Goal: Information Seeking & Learning: Understand process/instructions

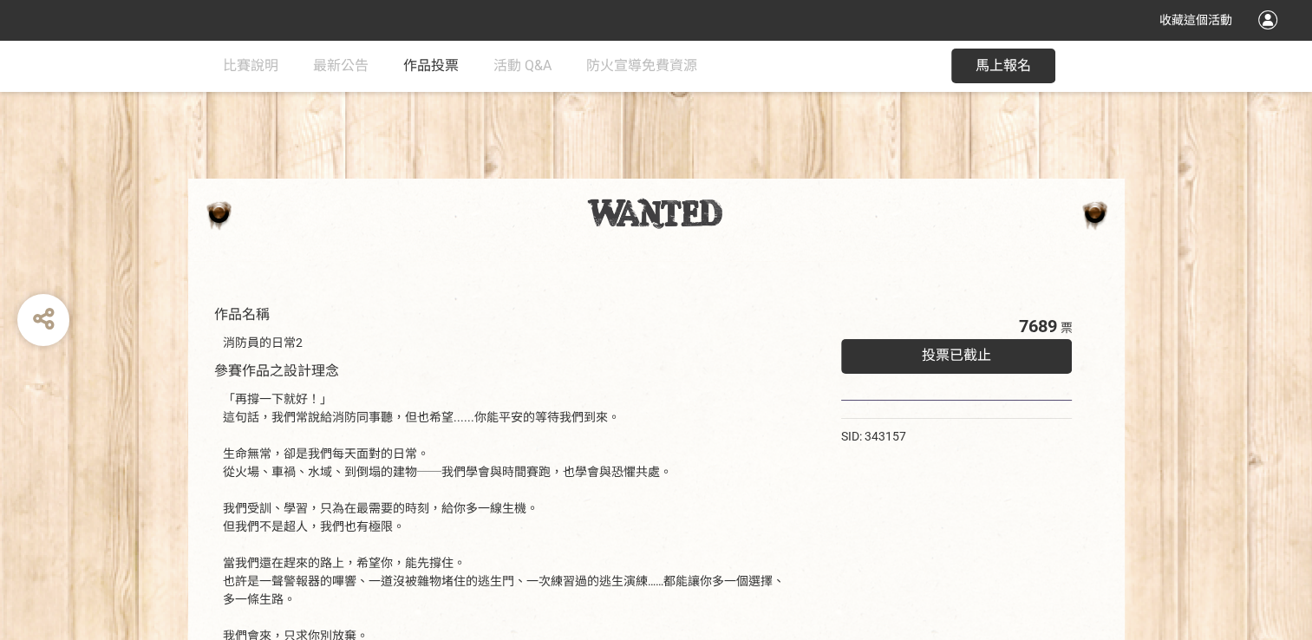
click at [430, 62] on span "作品投票" at bounding box center [430, 65] width 55 height 16
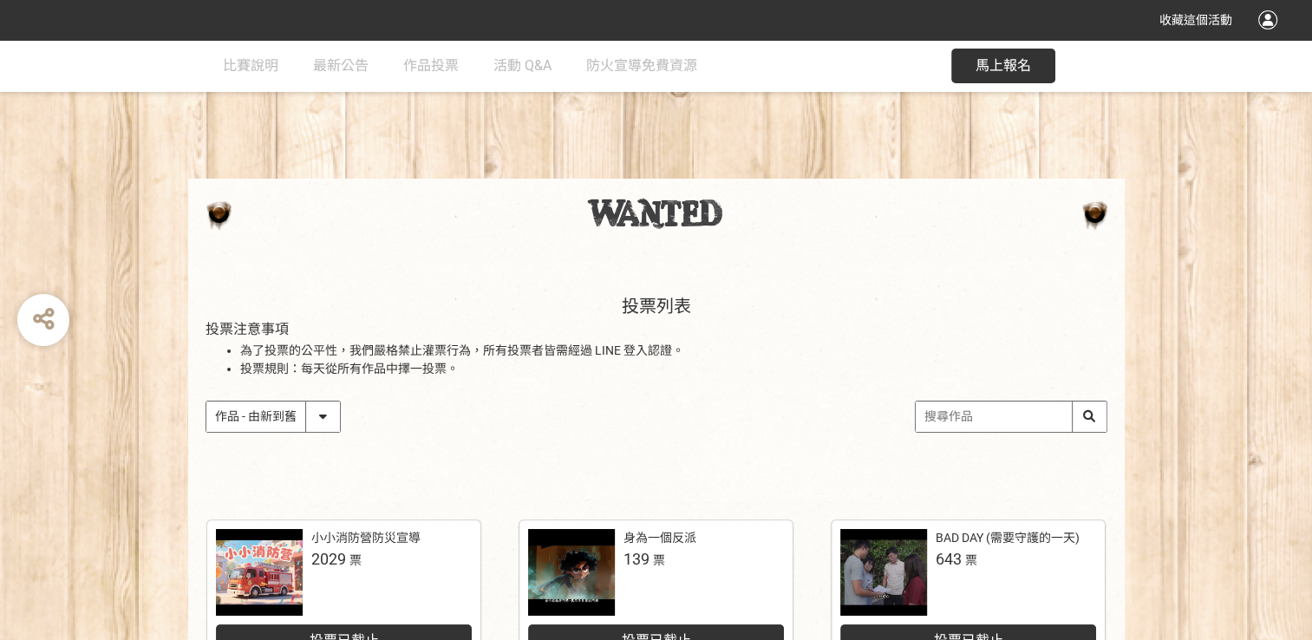
click at [323, 421] on select "作品 - 由新到舊 作品 - 由舊到新 票數 - 由多到少 票數 - 由少到多" at bounding box center [273, 416] width 134 height 30
select select "vote"
click at [206, 401] on select "作品 - 由新到舊 作品 - 由舊到新 票數 - 由多到少 票數 - 由少到多" at bounding box center [273, 416] width 134 height 30
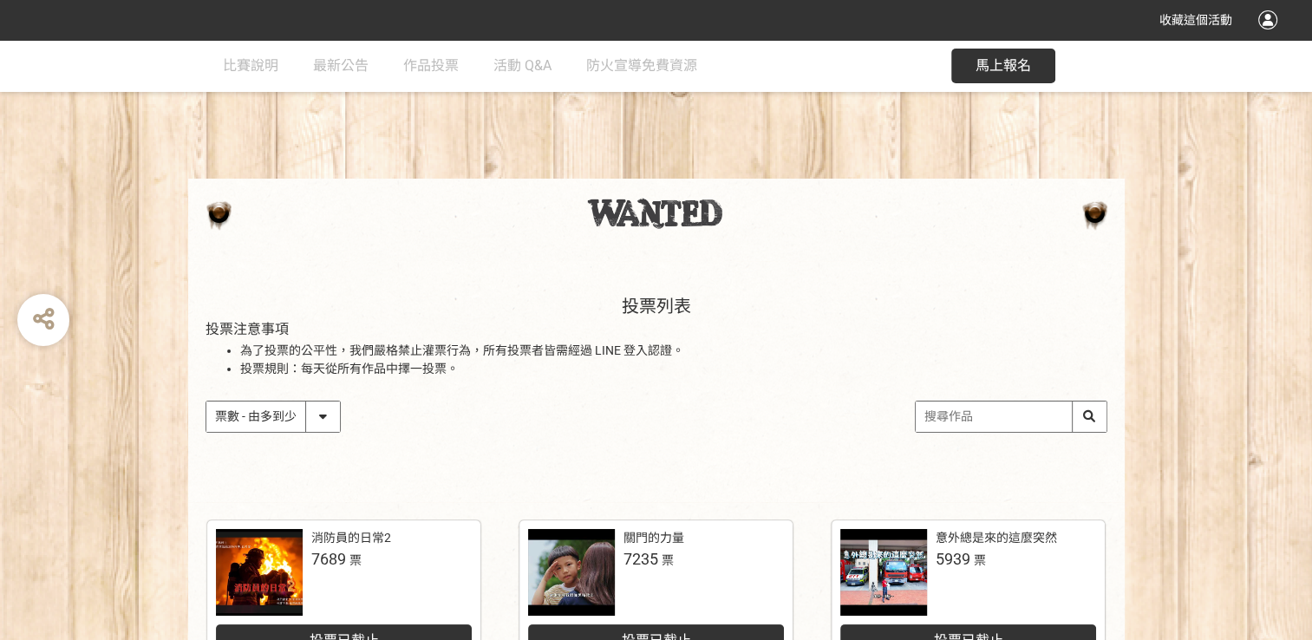
click at [329, 413] on select "作品 - 由新到舊 作品 - 由舊到新 票數 - 由多到少 票數 - 由少到多" at bounding box center [273, 416] width 134 height 30
click at [524, 440] on div "投票列表 投票注意事項 為了投票的公平性，我們嚴格禁止灌票行為，所有投票者皆需經過 LINE 登入認證。 投票規則：每天從所有作品中擇一投票。 作品 - 由新…" at bounding box center [656, 381] width 936 height 241
click at [275, 66] on span "比賽說明" at bounding box center [250, 65] width 55 height 16
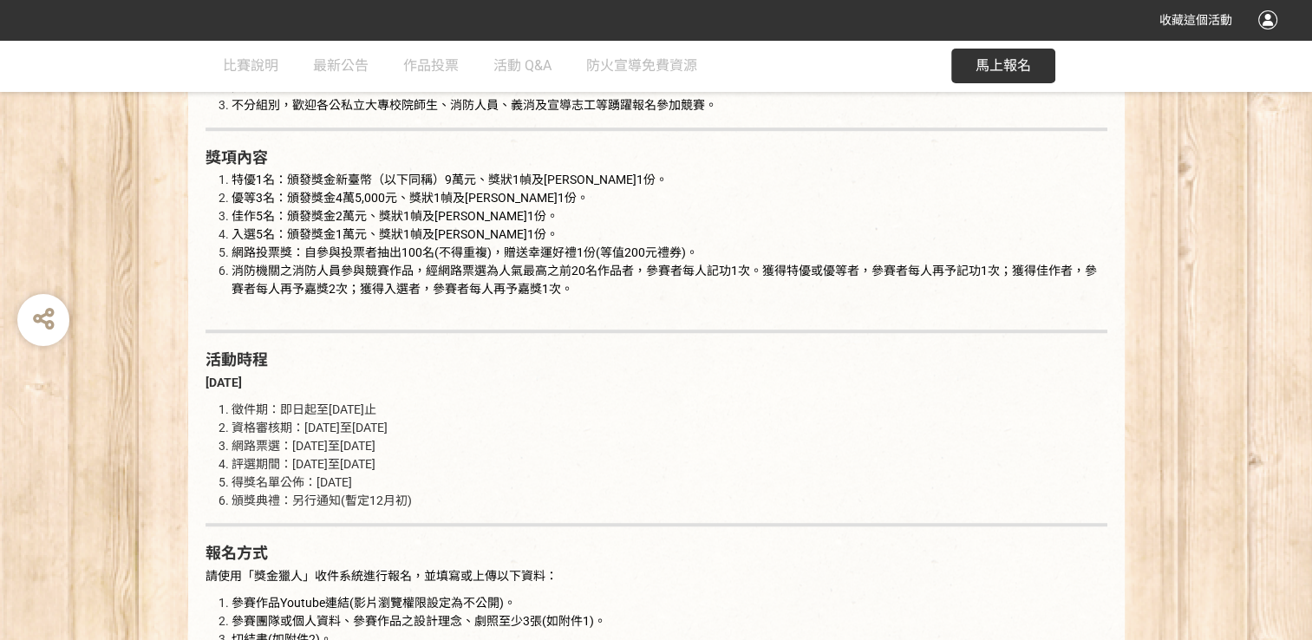
scroll to position [1127, 0]
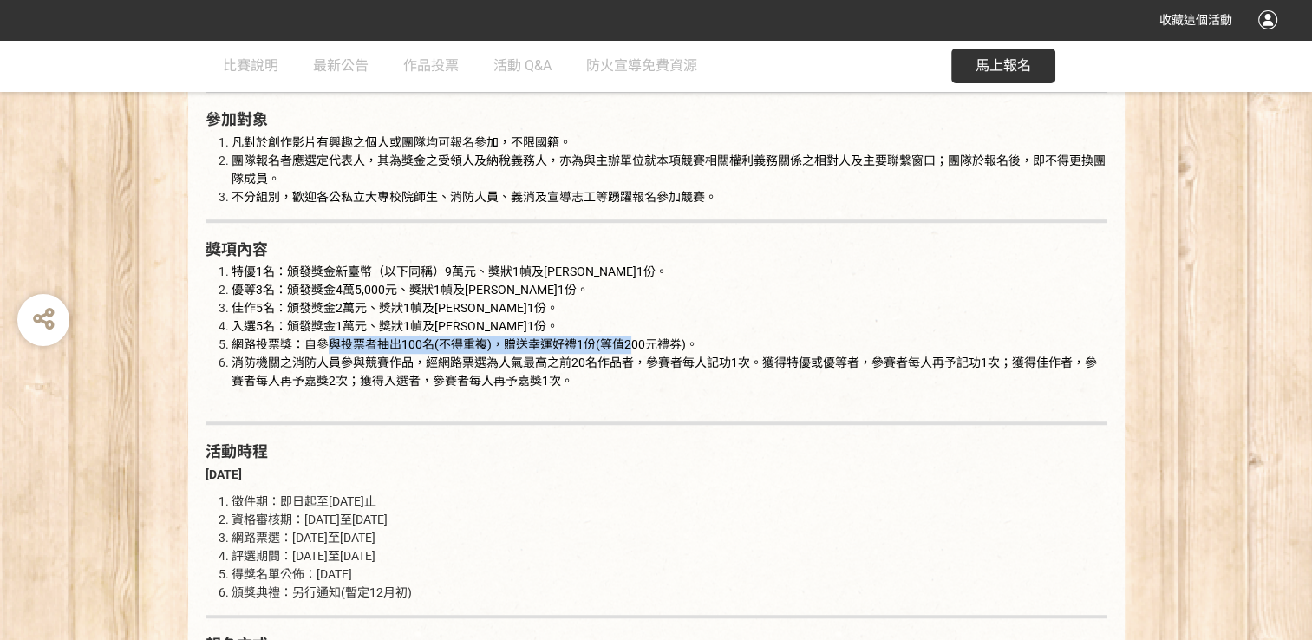
drag, startPoint x: 324, startPoint y: 349, endPoint x: 629, endPoint y: 348, distance: 305.2
click at [629, 348] on span "網路投票獎：自參與投票者抽出100名(不得重複)，贈送幸運好禮1份(等值200元禮券)。" at bounding box center [464, 344] width 466 height 14
click at [264, 367] on span "消防機關之消防人員參與競賽作品，經網路票選為人氣最高之前20名作品者，參賽者每人記功1次。獲得特優或優等者，參賽者每人再予記功1次；獲得佳作者，參賽者每人再予…" at bounding box center [663, 371] width 865 height 32
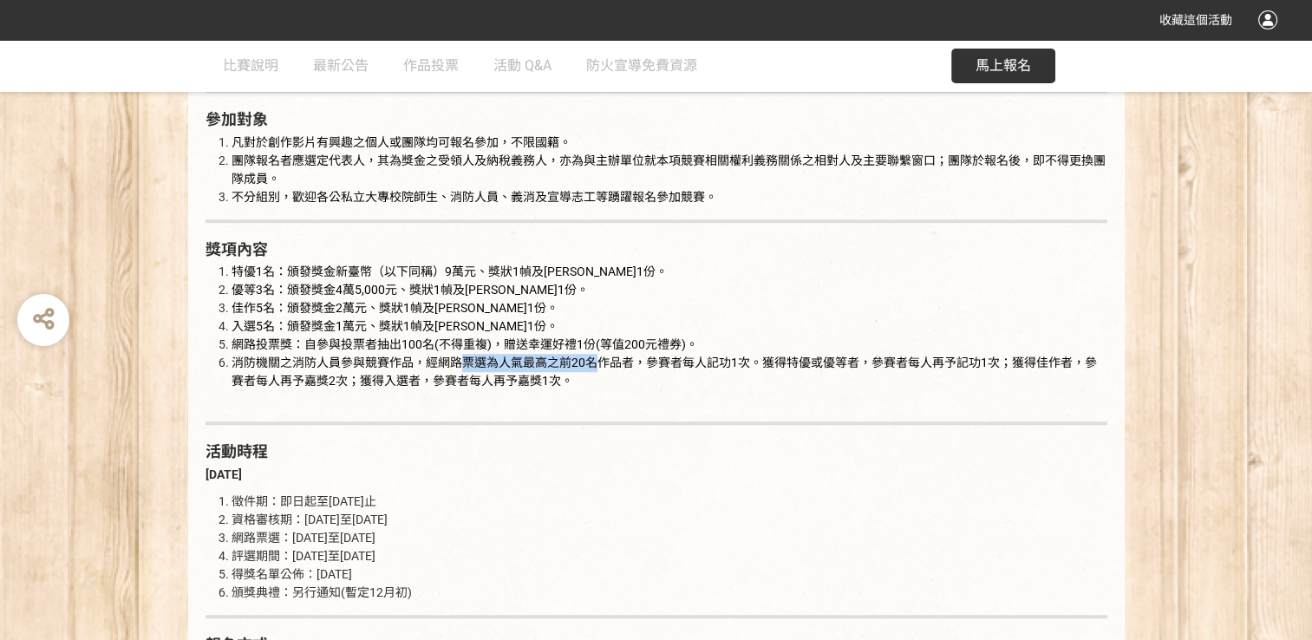
drag, startPoint x: 466, startPoint y: 360, endPoint x: 597, endPoint y: 369, distance: 131.3
click at [597, 369] on span "消防機關之消防人員參與競賽作品，經網路票選為人氣最高之前20名作品者，參賽者每人記功1次。獲得特優或優等者，參賽者每人再予記功1次；獲得佳作者，參賽者每人再予…" at bounding box center [663, 371] width 865 height 32
drag, startPoint x: 597, startPoint y: 369, endPoint x: 755, endPoint y: 375, distance: 157.9
click at [755, 375] on li "消防機關之消防人員參與競賽作品，經網路票選為人氣最高之前20名作品者，參賽者每人記功1次。獲得特優或優等者，參賽者每人再予記功1次；獲得佳作者，參賽者每人再予…" at bounding box center [669, 381] width 876 height 55
